Goal: Check status

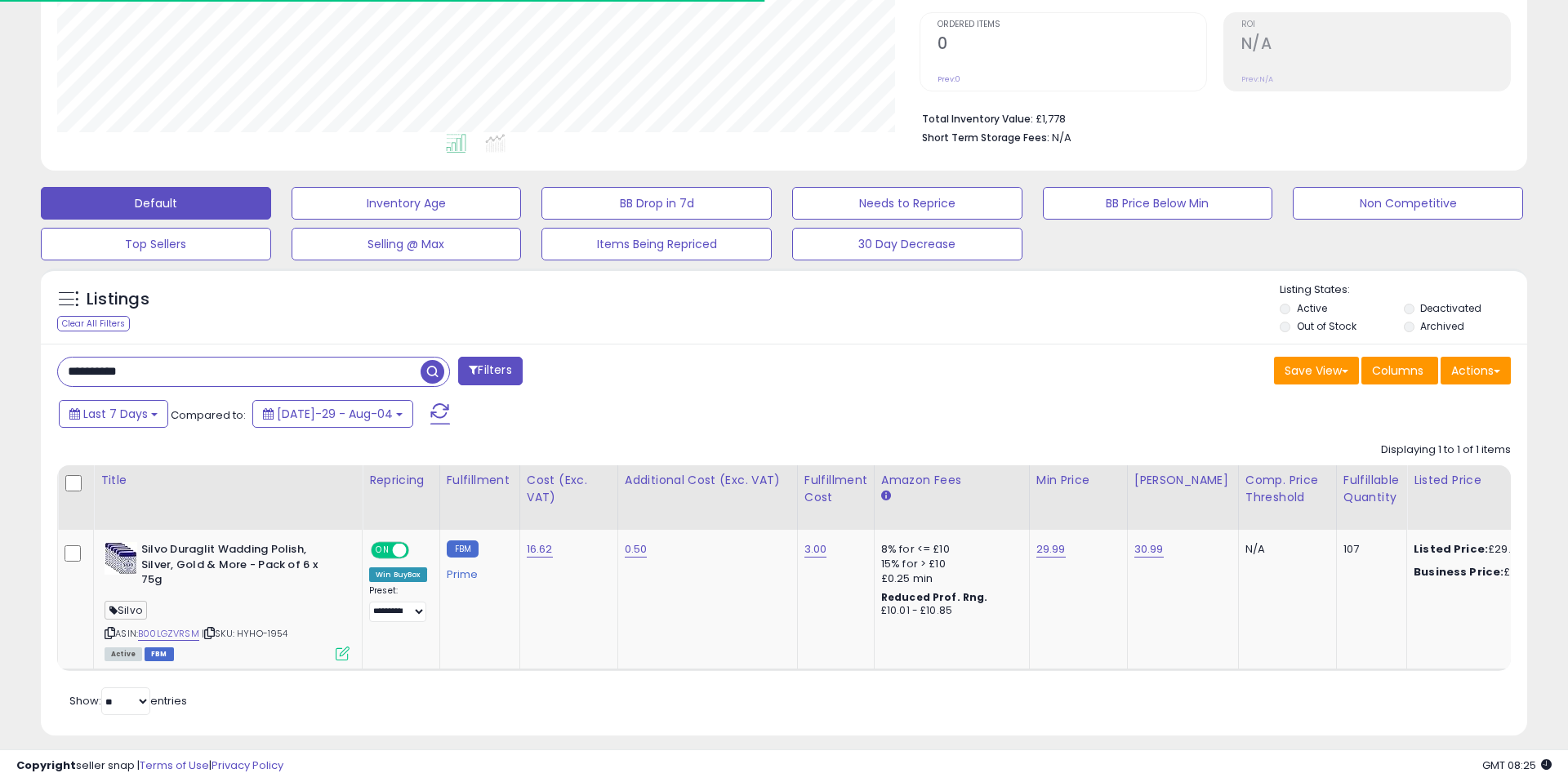
scroll to position [335, 862]
